Goal: Task Accomplishment & Management: Complete application form

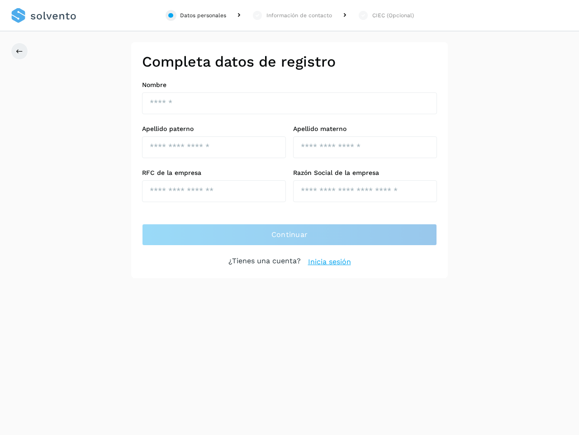
click at [196, 15] on div "Datos personales" at bounding box center [203, 15] width 46 height 8
click at [292, 15] on div "Información de contacto" at bounding box center [300, 15] width 66 height 8
click at [386, 15] on div "CIEC (Opcional)" at bounding box center [394, 15] width 42 height 8
click at [19, 51] on icon at bounding box center [19, 51] width 7 height 7
